Goal: Task Accomplishment & Management: Manage account settings

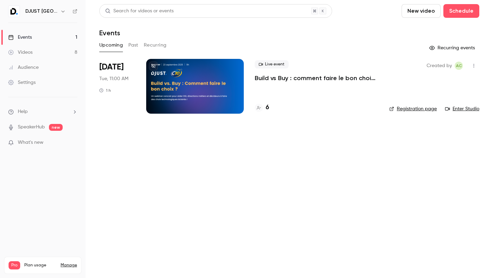
click at [31, 79] on div "Settings" at bounding box center [21, 82] width 27 height 7
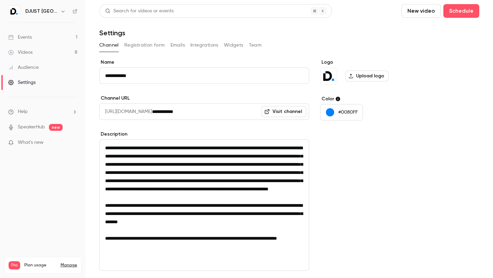
click at [65, 263] on link "Manage" at bounding box center [69, 265] width 16 height 5
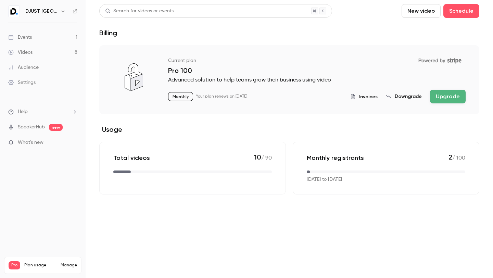
click at [63, 13] on icon "button" at bounding box center [62, 11] width 5 height 5
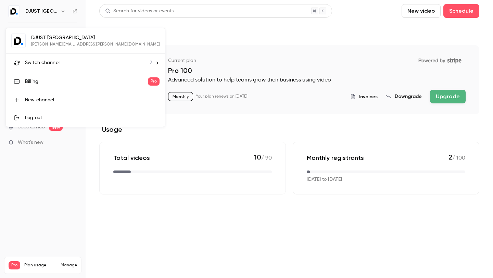
click at [164, 38] on div at bounding box center [246, 139] width 493 height 278
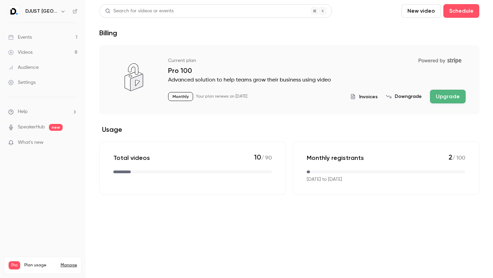
click at [21, 80] on div "Settings" at bounding box center [21, 82] width 27 height 7
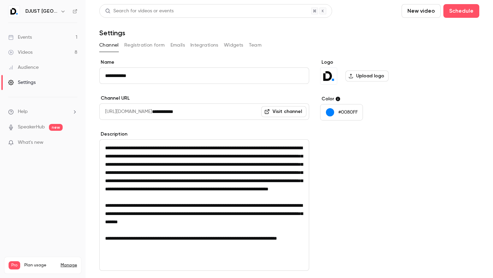
click at [193, 71] on input "**********" at bounding box center [204, 75] width 210 height 16
click at [254, 42] on button "Team" at bounding box center [255, 45] width 13 height 11
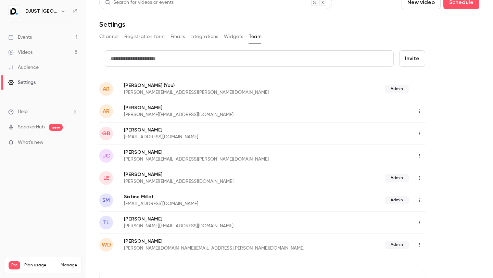
scroll to position [8, 0]
click at [423, 247] on button "button" at bounding box center [419, 245] width 11 height 11
click at [430, 258] on li "Delete member" at bounding box center [450, 266] width 74 height 18
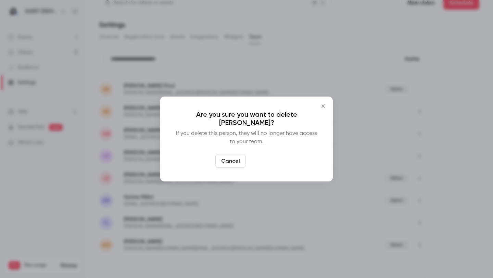
click at [265, 163] on button "Delete" at bounding box center [263, 161] width 29 height 14
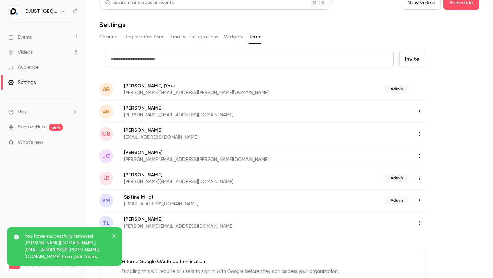
scroll to position [0, 0]
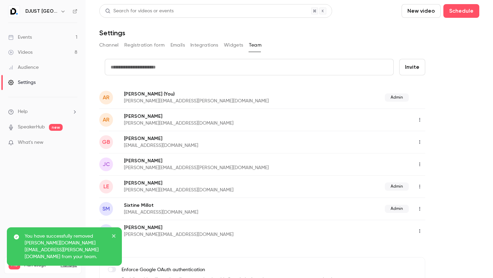
click at [265, 62] on input "text" at bounding box center [249, 67] width 289 height 16
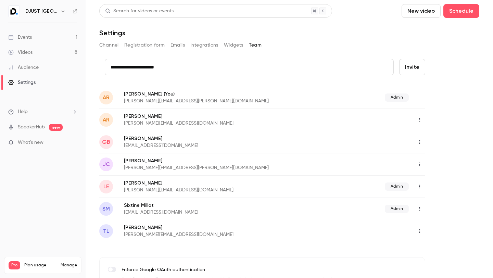
type input "**********"
click at [420, 63] on button "Invite" at bounding box center [412, 67] width 26 height 16
